Goal: Obtain resource: Download file/media

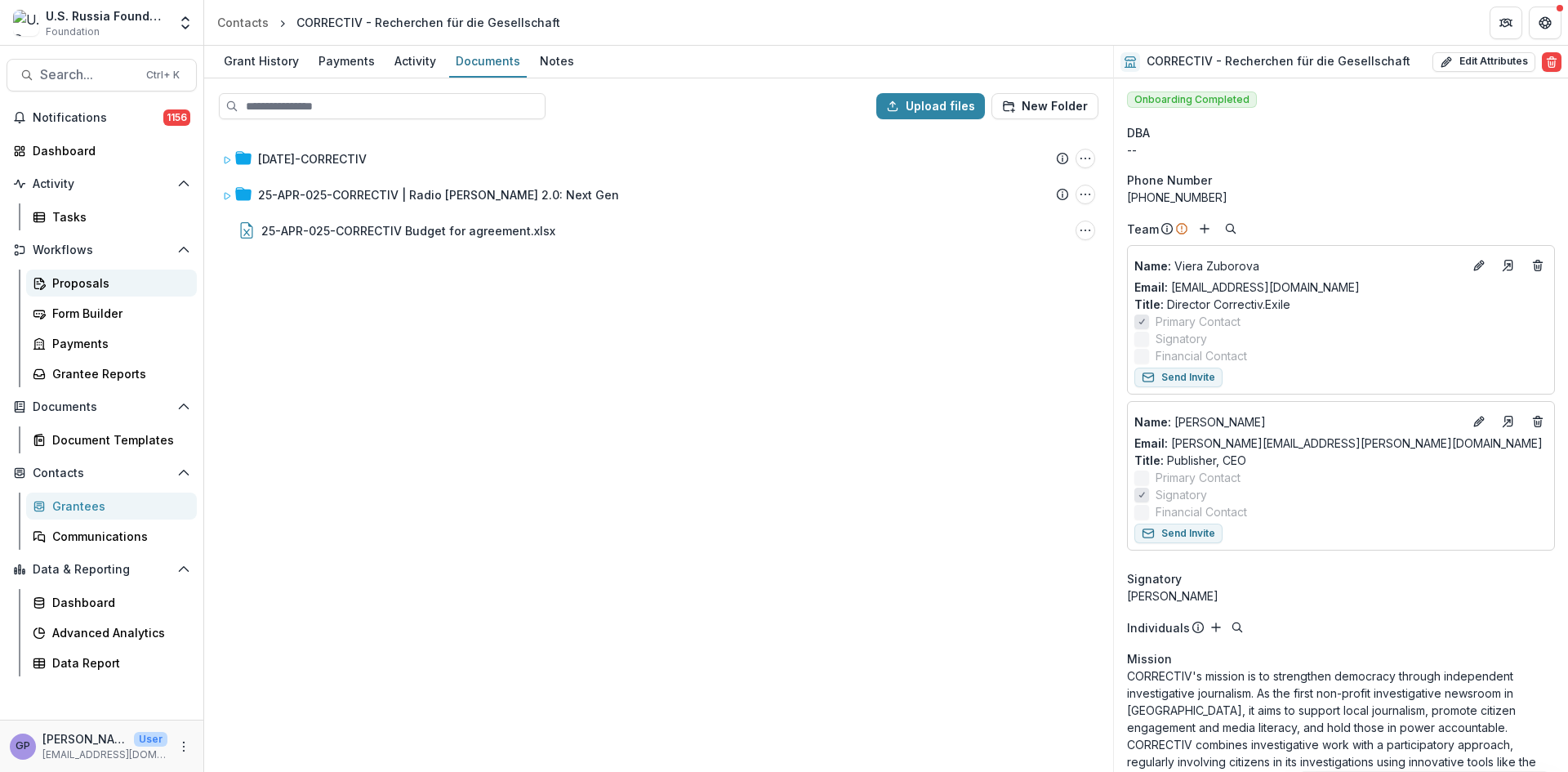
click at [77, 274] on div "Proposals" at bounding box center [117, 283] width 131 height 17
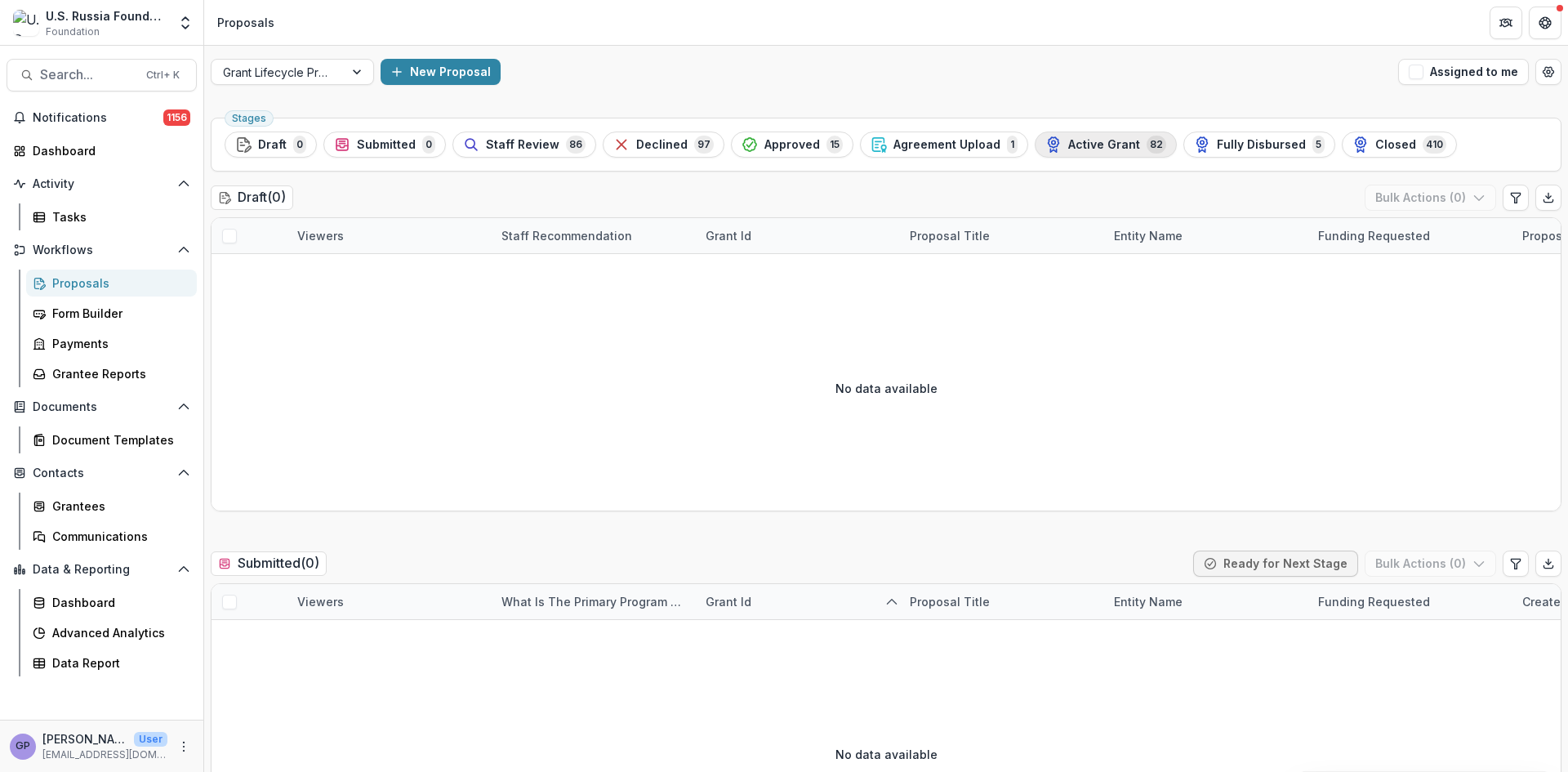
click at [1084, 142] on span "Active Grant" at bounding box center [1104, 145] width 72 height 14
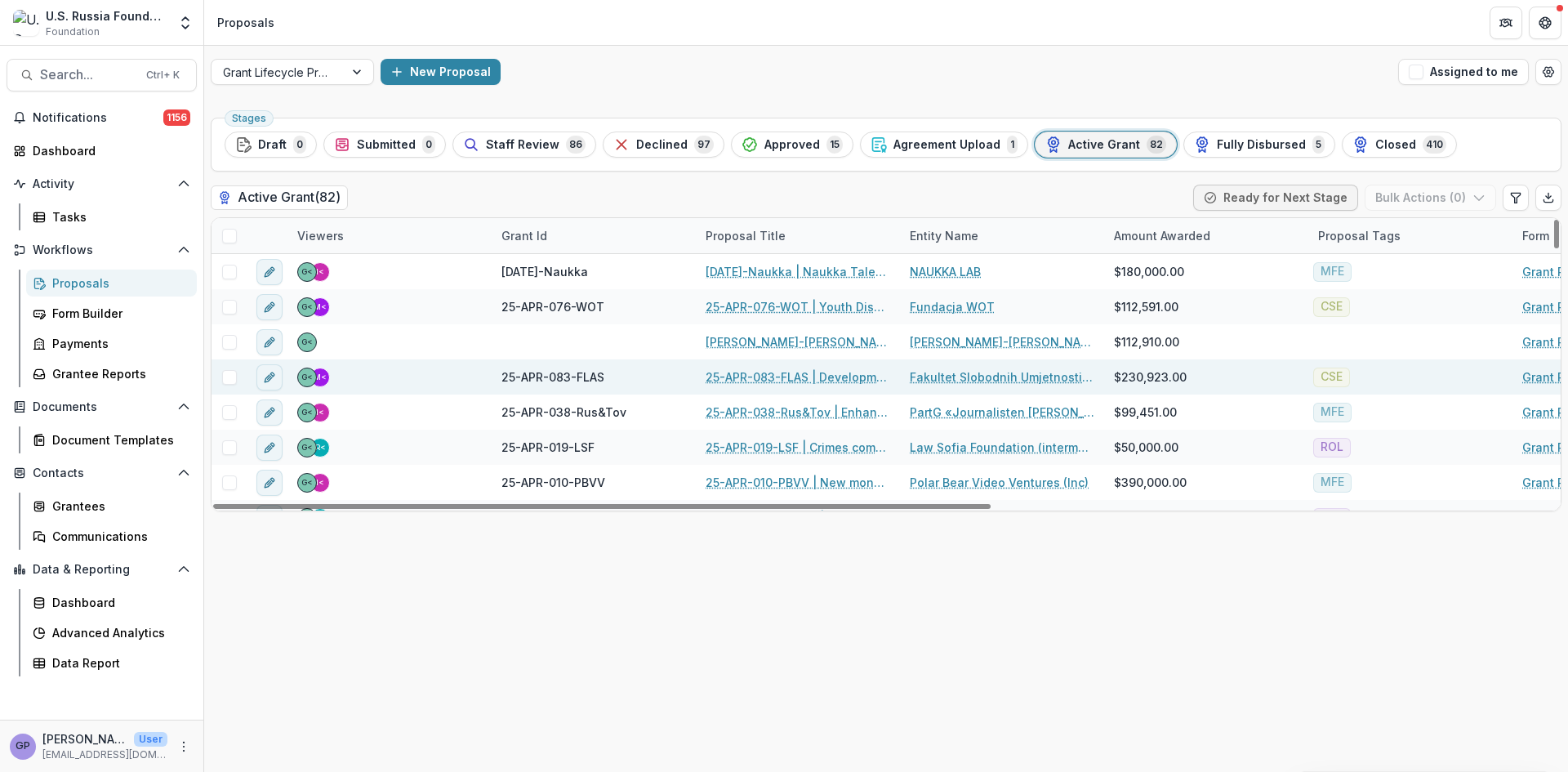
click at [791, 375] on link "25-APR-083-FLAS | Development of the Faculty of Liberal Arts and Sciences in [G…" at bounding box center [798, 377] width 184 height 17
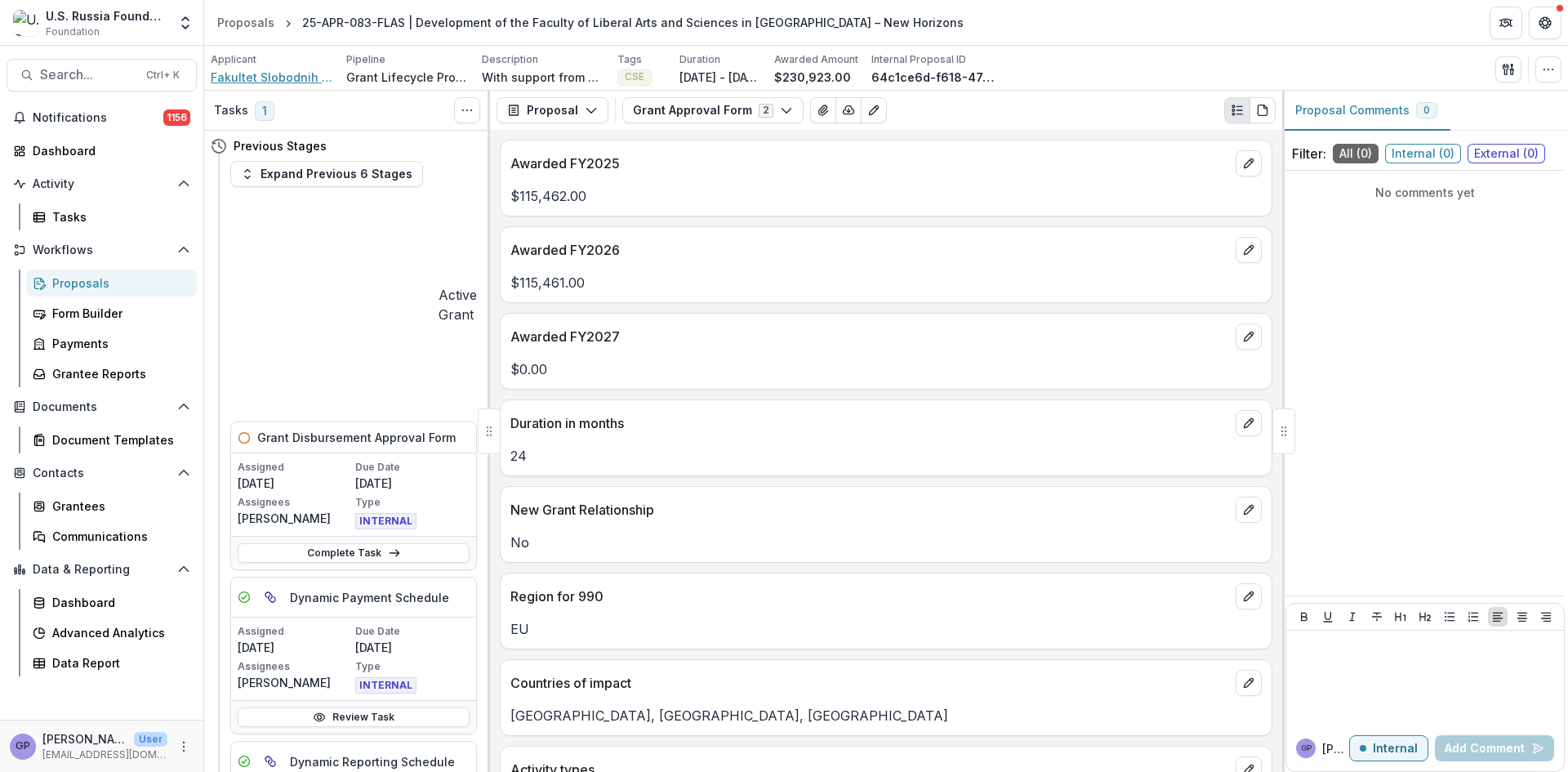
click at [262, 73] on span "Fakultet Slobodnih Umjetnosti i Nauka (FLAS)" at bounding box center [272, 77] width 123 height 17
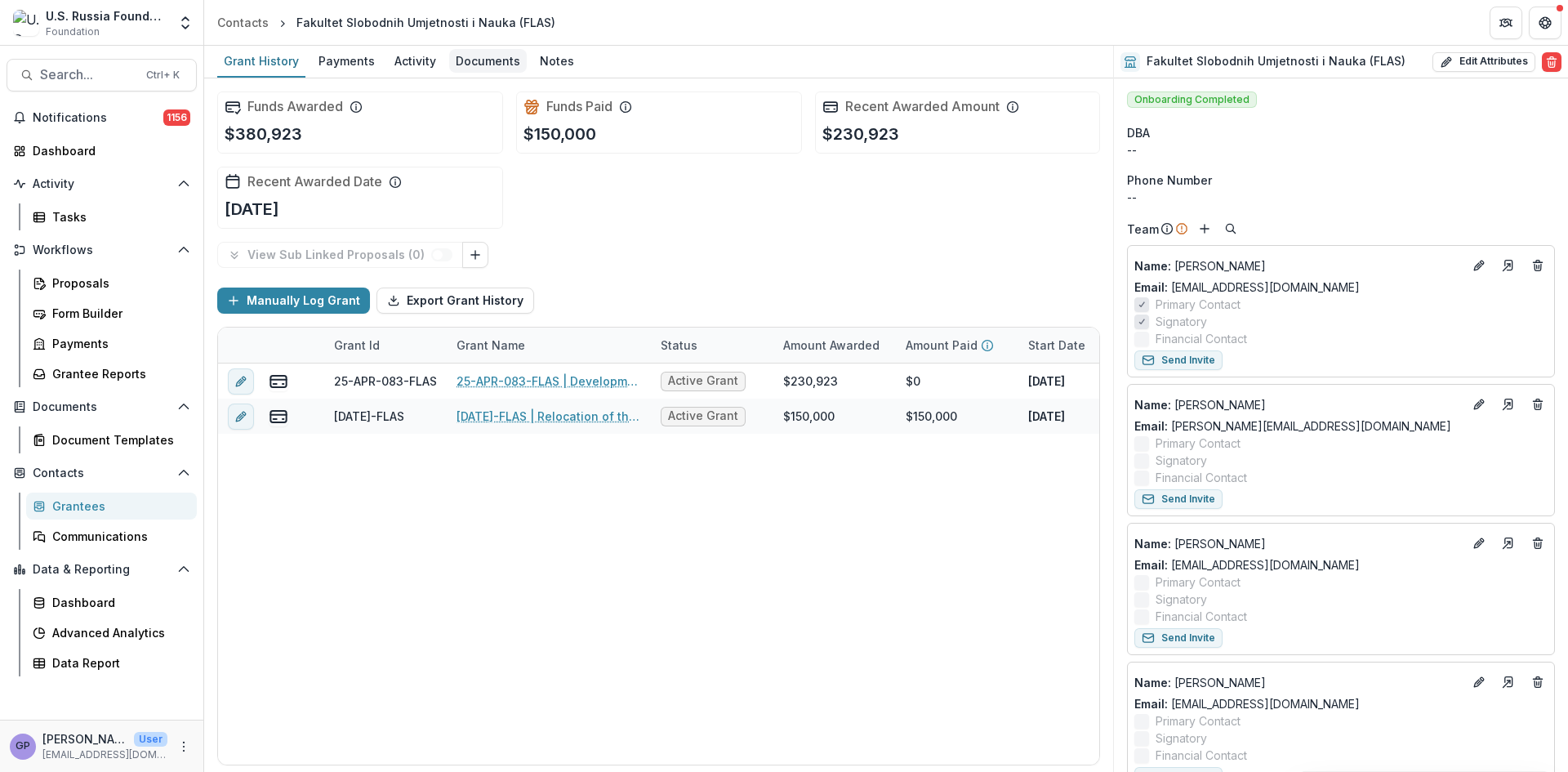
click at [500, 61] on div "Documents" at bounding box center [488, 60] width 78 height 24
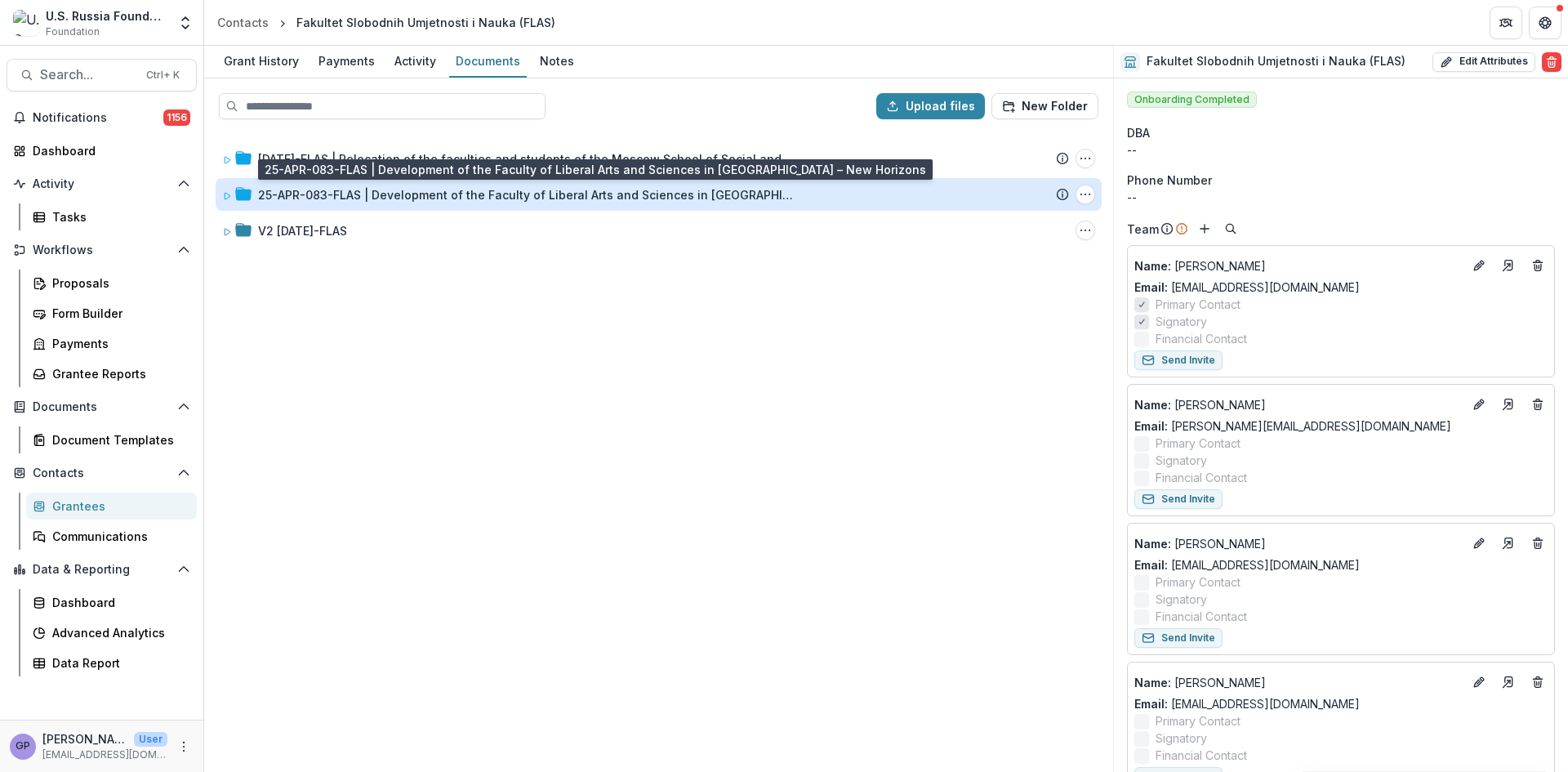
click at [467, 192] on div "25-APR-083-FLAS | Development of the Faculty of Liberal Arts and Sciences in [G…" at bounding box center [527, 195] width 539 height 17
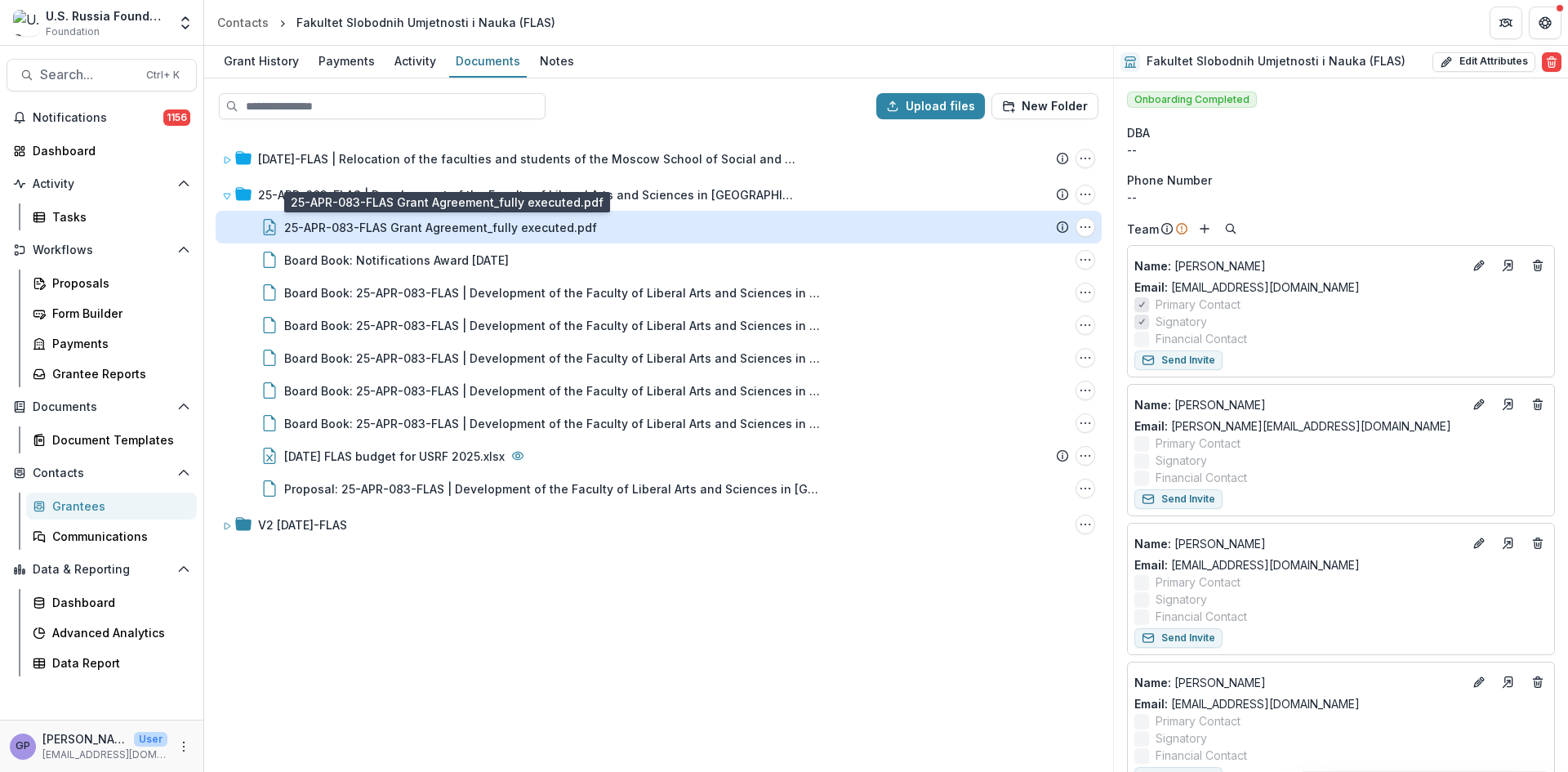
click at [550, 226] on div "25-APR-083-FLAS Grant Agreement_fully executed.pdf" at bounding box center [440, 228] width 313 height 17
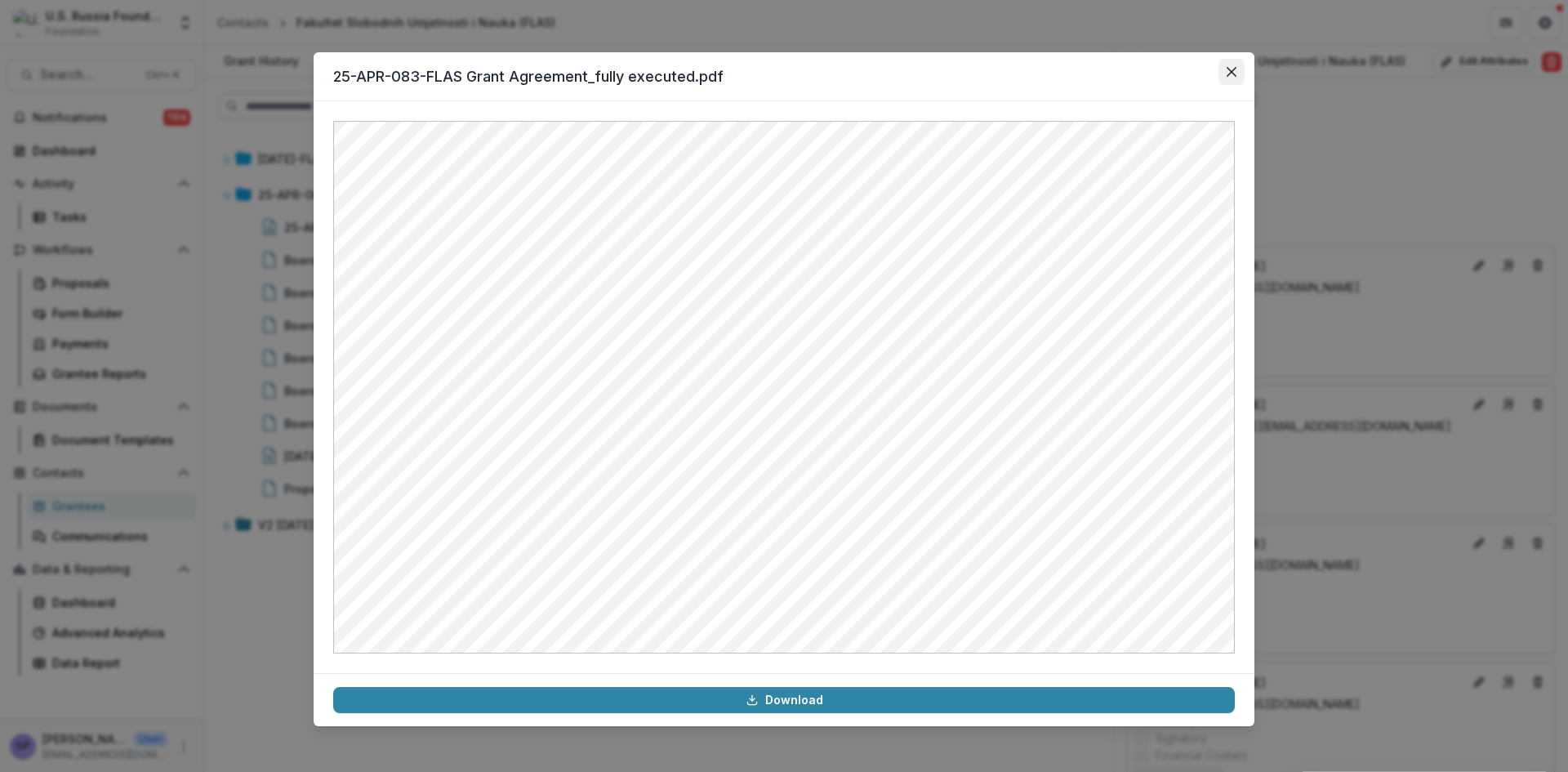
click at [1232, 67] on icon "Close" at bounding box center [1232, 72] width 9 height 9
